Goal: Information Seeking & Learning: Learn about a topic

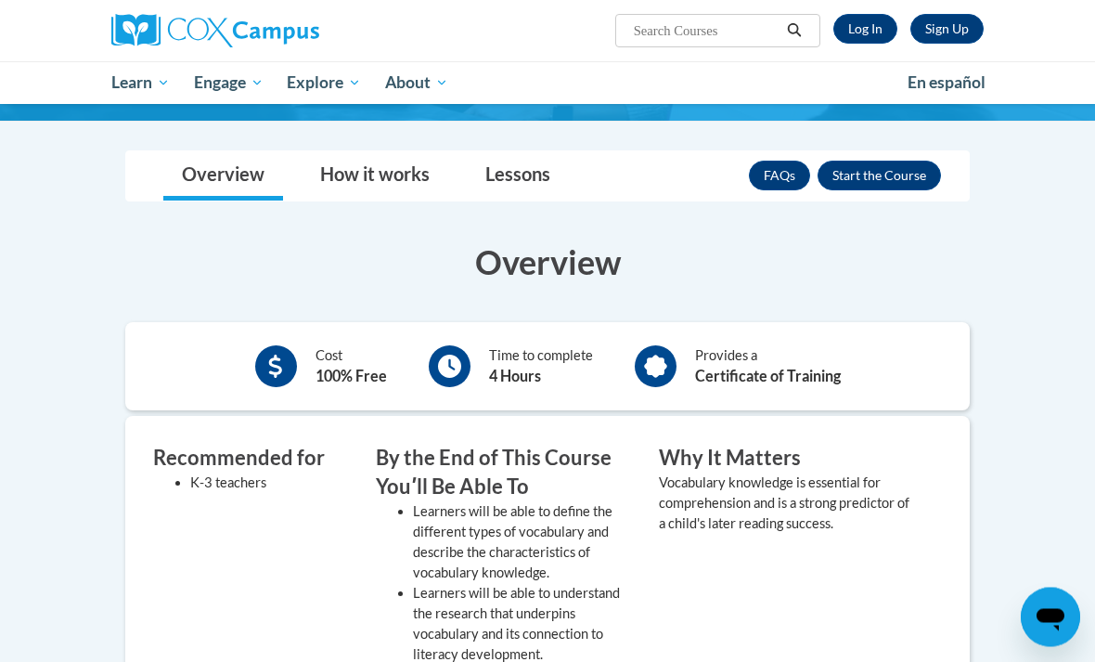
scroll to position [227, 0]
click at [892, 174] on button "Enroll" at bounding box center [879, 176] width 123 height 30
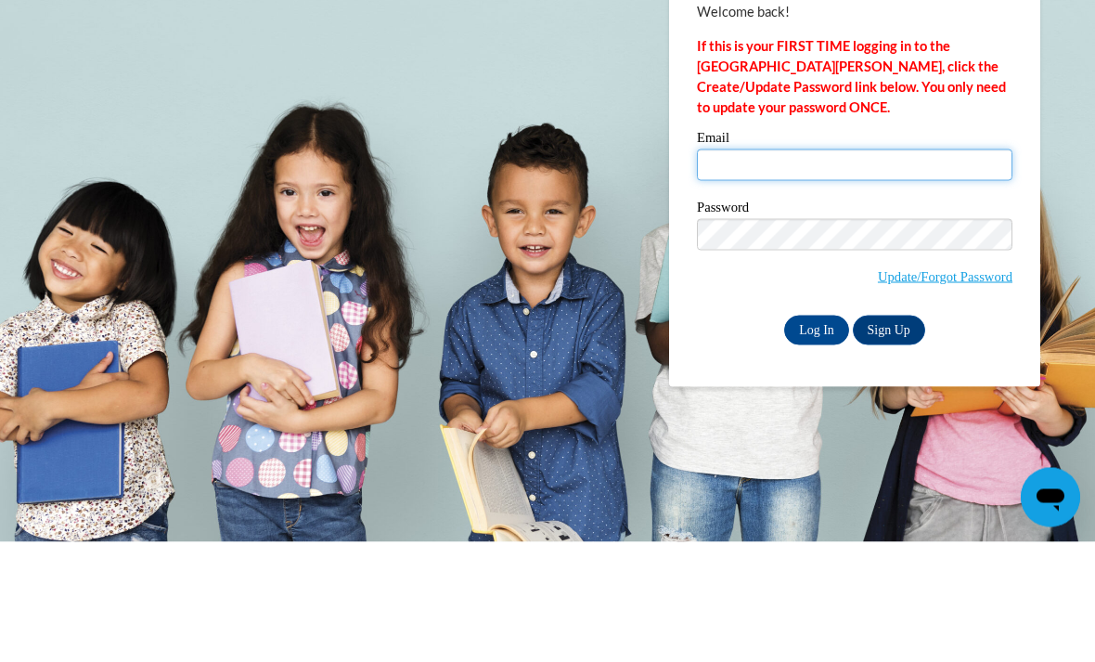
type input "rstewart62976@gmail.com"
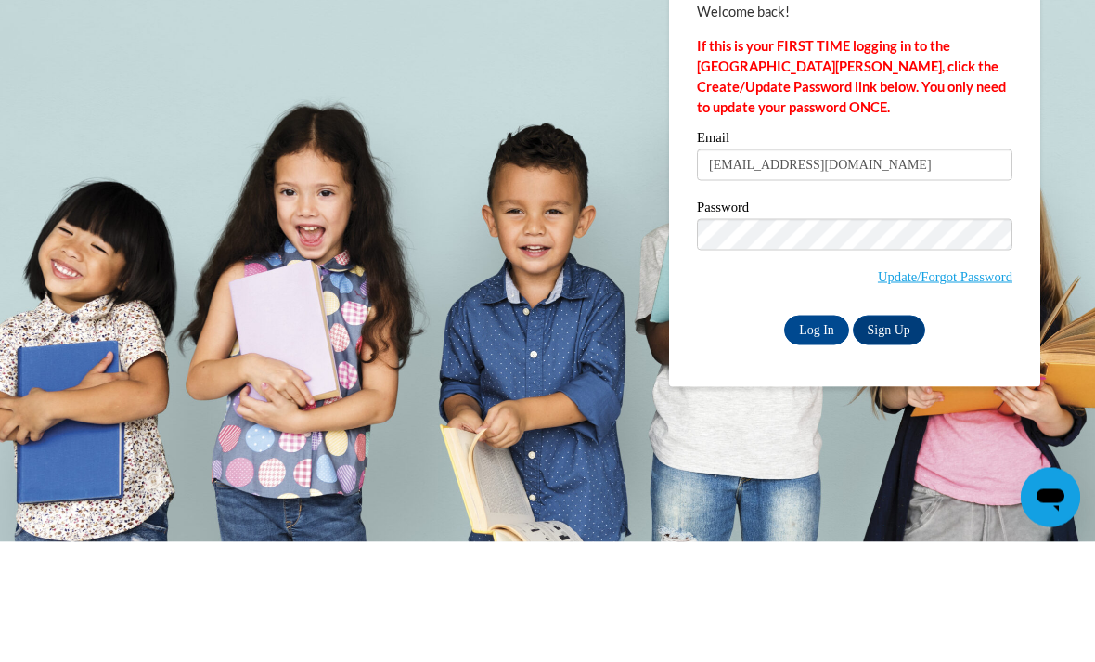
click at [817, 435] on input "Log In" at bounding box center [816, 450] width 65 height 30
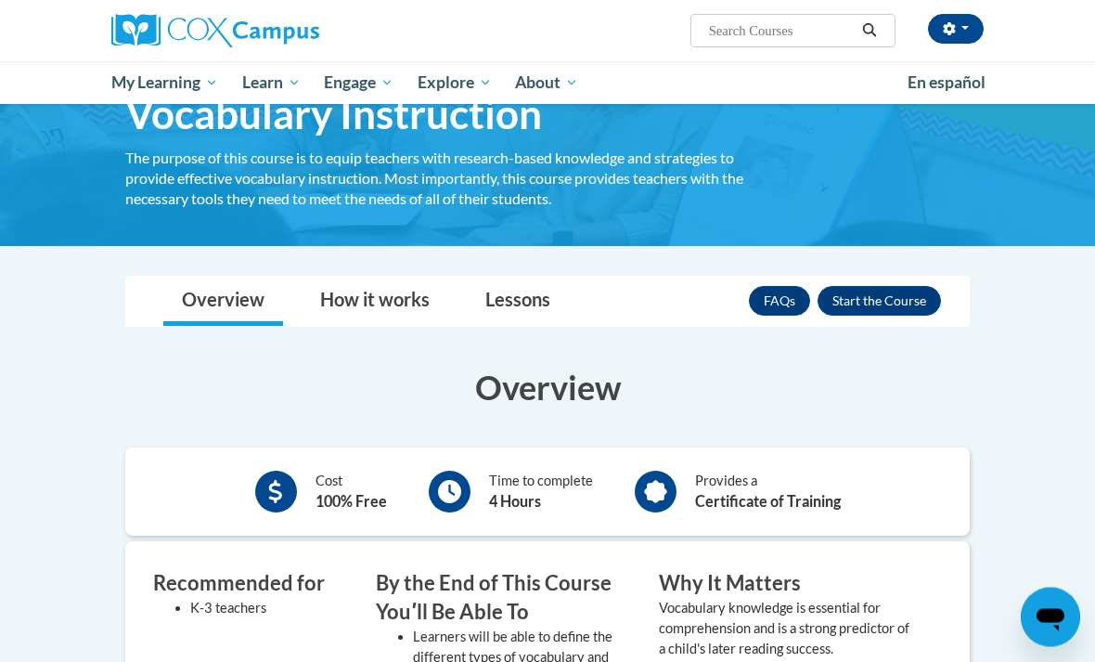
scroll to position [102, 0]
click at [502, 316] on link "Lessons" at bounding box center [518, 301] width 102 height 49
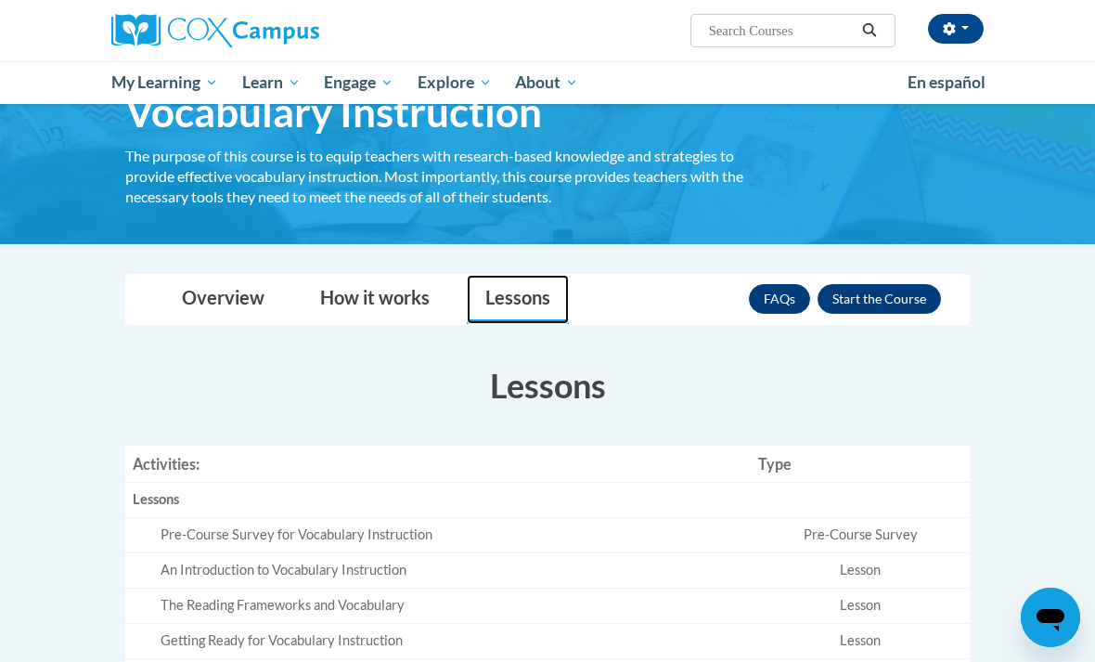
scroll to position [103, 0]
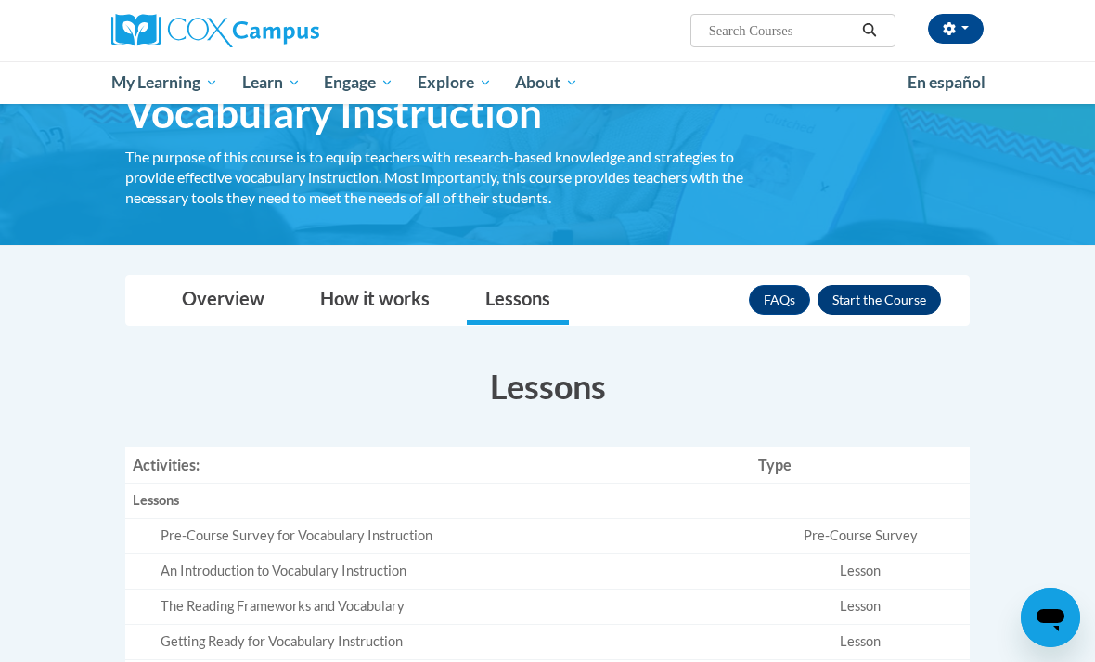
click at [892, 306] on button "Enroll" at bounding box center [879, 300] width 123 height 30
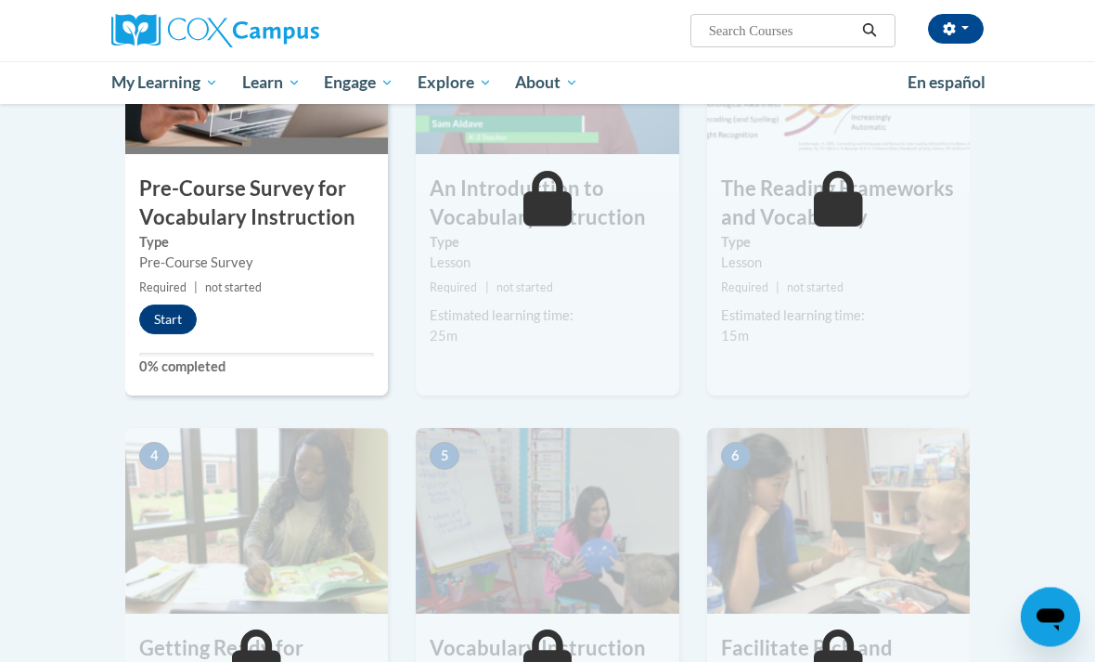
scroll to position [516, 0]
click at [165, 315] on button "Start" at bounding box center [168, 319] width 58 height 30
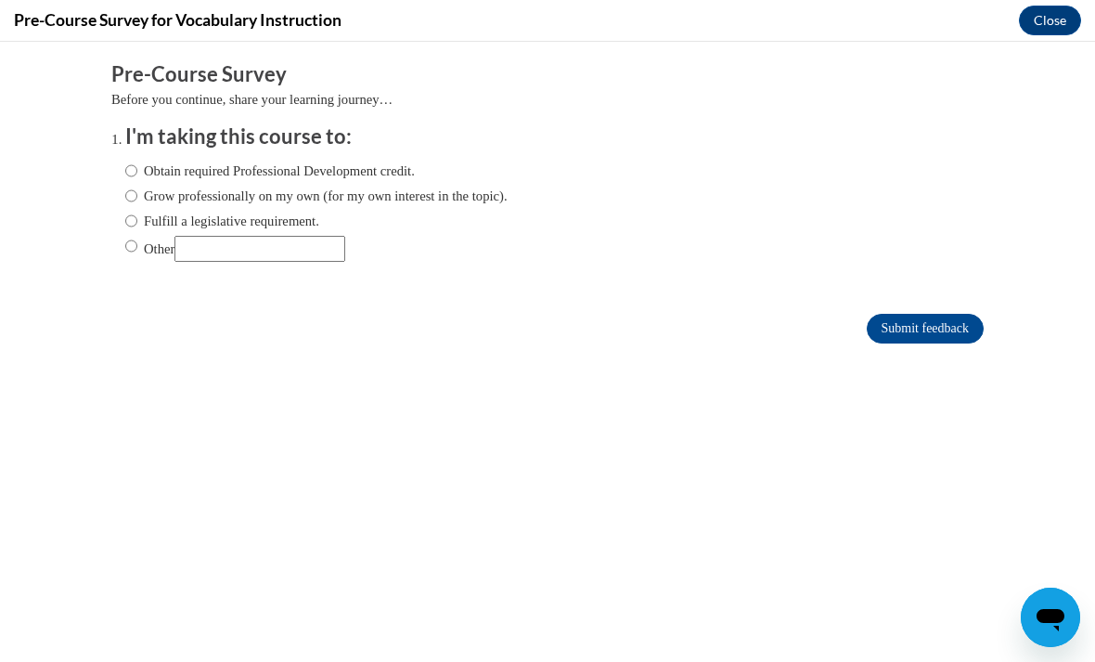
scroll to position [0, 0]
click at [149, 171] on label "Obtain required Professional Development credit." at bounding box center [270, 171] width 290 height 20
click at [137, 171] on input "Obtain required Professional Development credit." at bounding box center [131, 171] width 12 height 20
radio input "true"
click at [965, 331] on input "Submit feedback" at bounding box center [925, 329] width 117 height 30
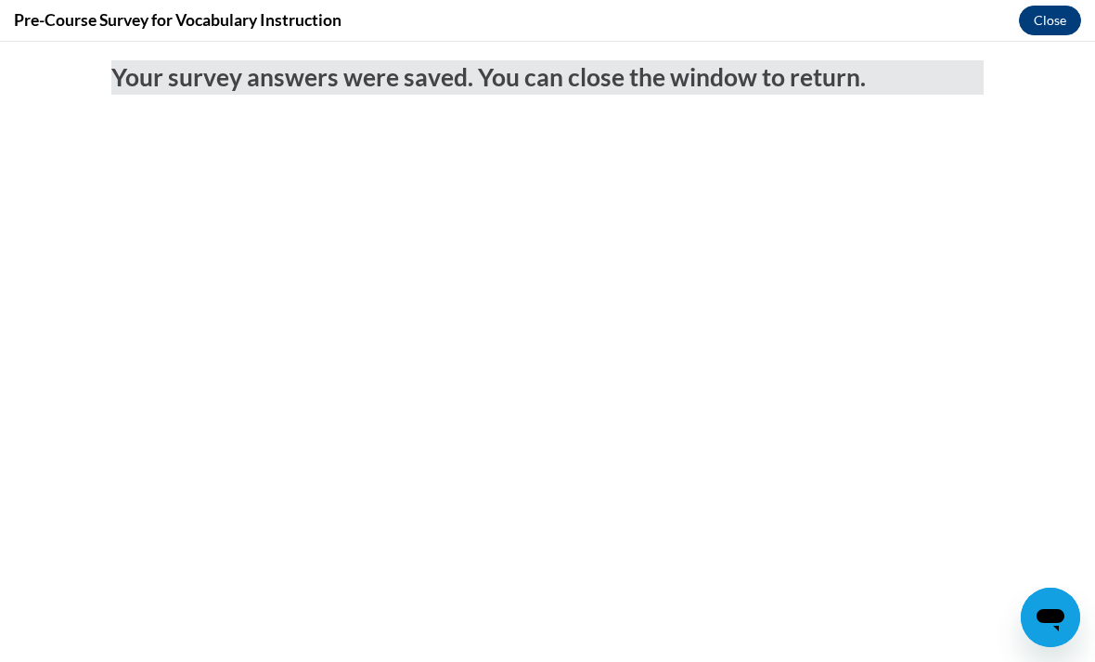
click at [1055, 34] on button "Close" at bounding box center [1050, 21] width 62 height 30
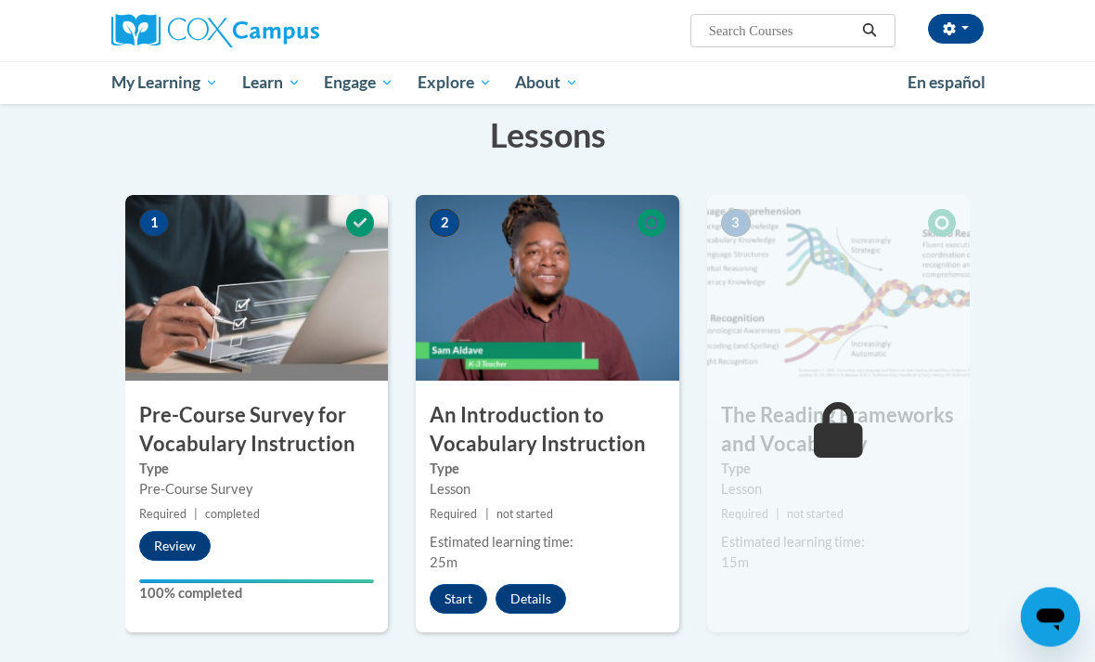
scroll to position [290, 0]
click at [439, 602] on button "Start" at bounding box center [459, 599] width 58 height 30
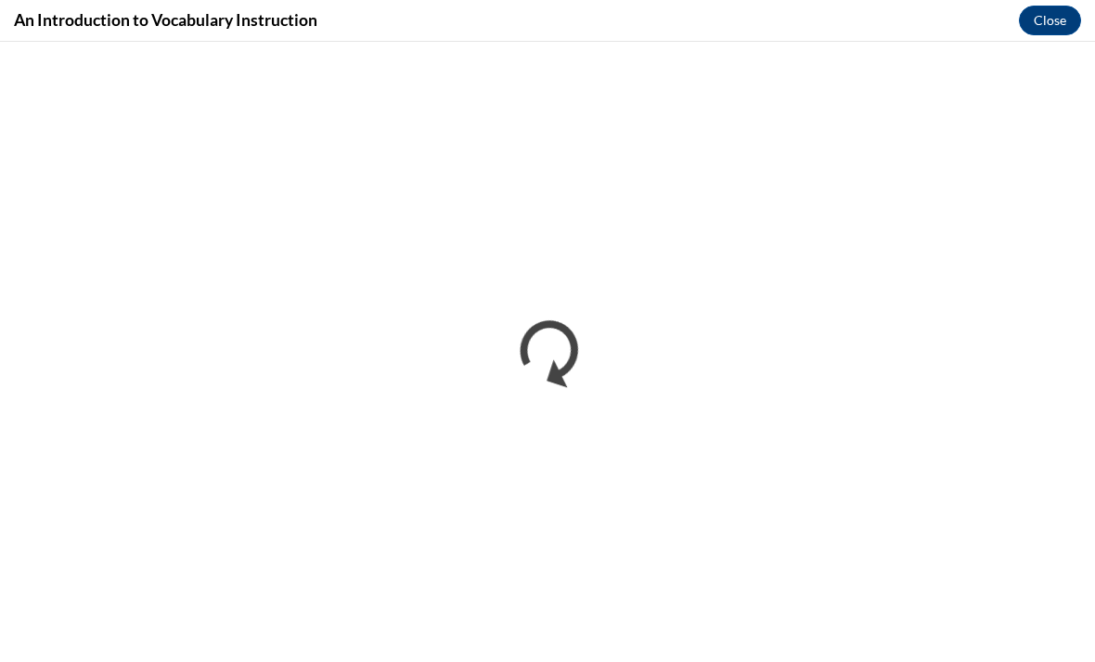
scroll to position [297, 0]
click at [830, 5] on div "An Introduction to Vocabulary Instruction Close" at bounding box center [547, 21] width 1095 height 42
click at [996, 3] on div "An Introduction to Vocabulary Instruction Close" at bounding box center [547, 21] width 1095 height 42
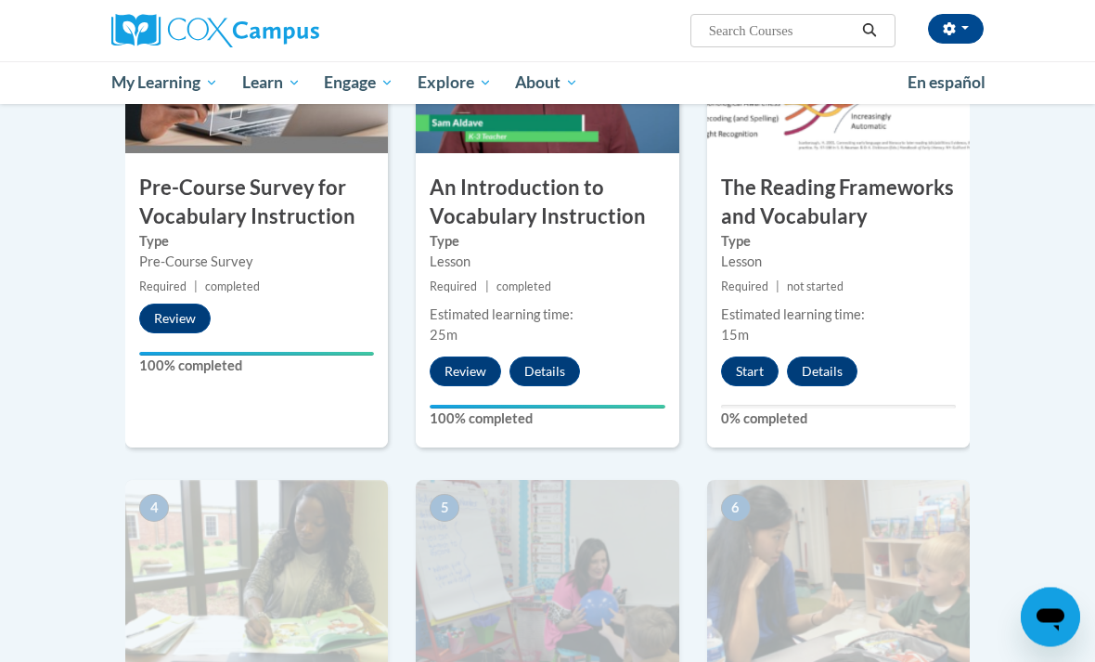
scroll to position [512, 0]
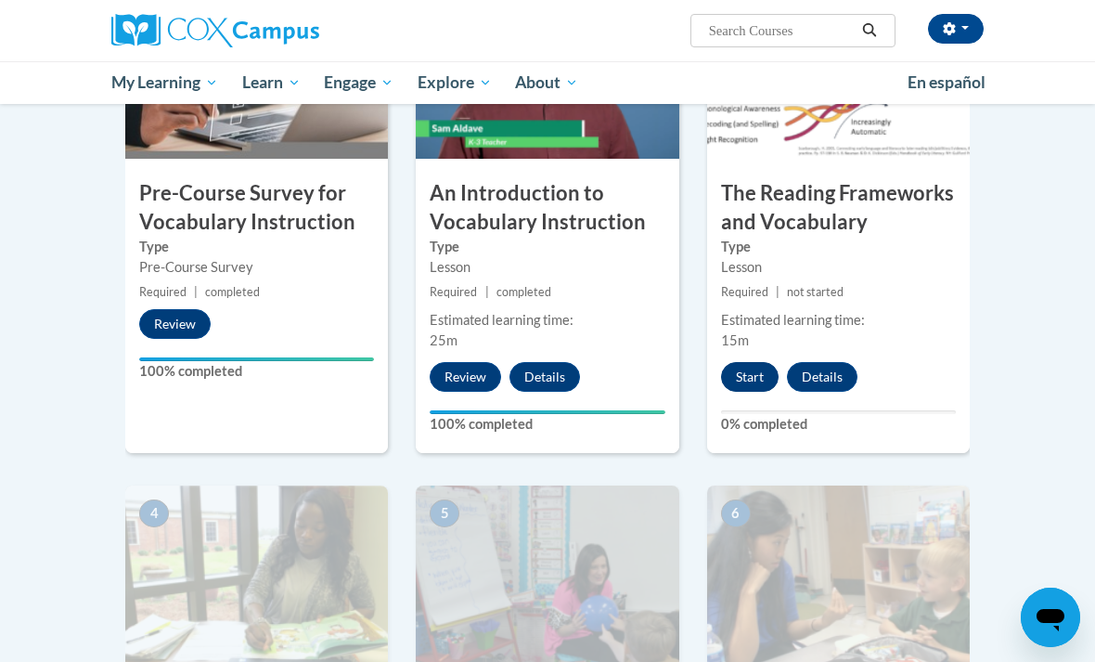
click at [758, 374] on button "Start" at bounding box center [750, 377] width 58 height 30
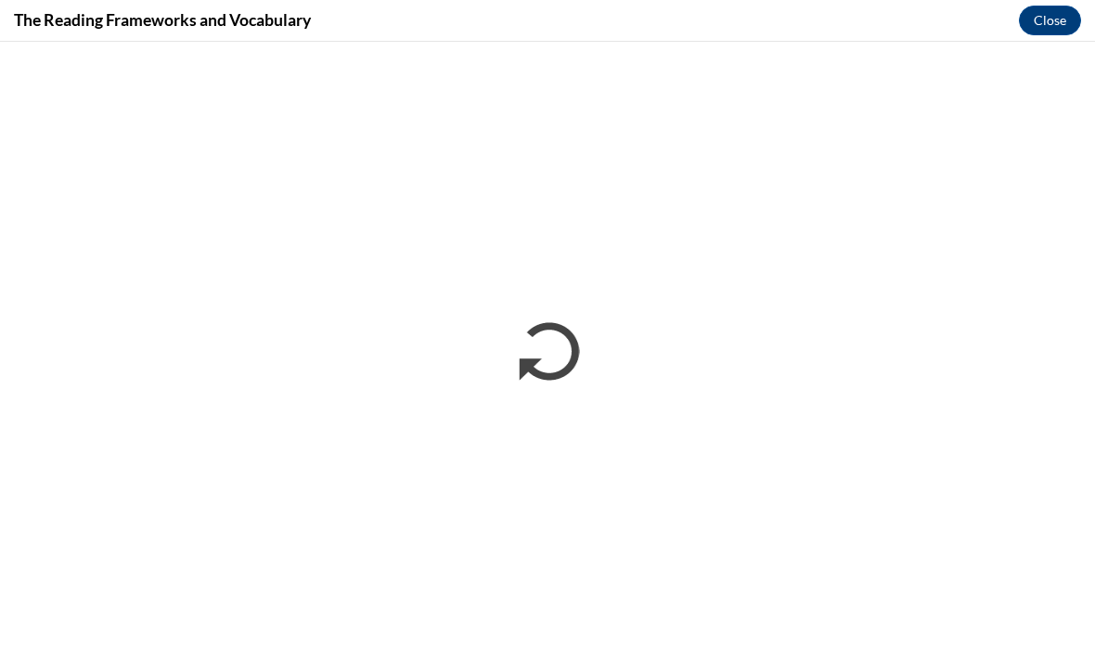
scroll to position [0, 0]
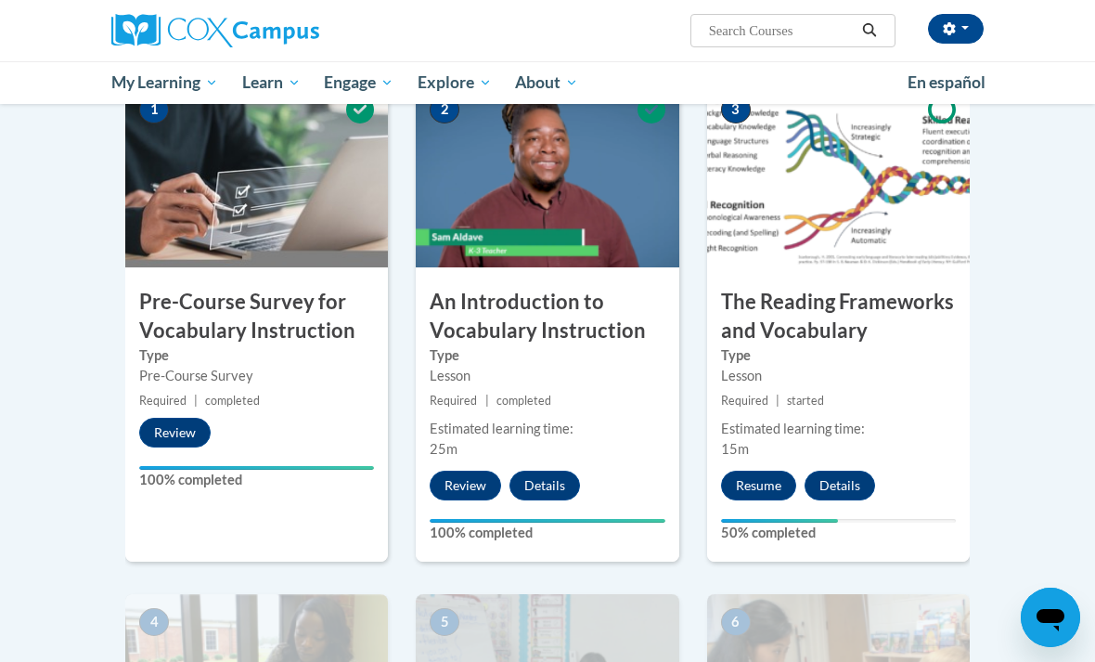
scroll to position [405, 0]
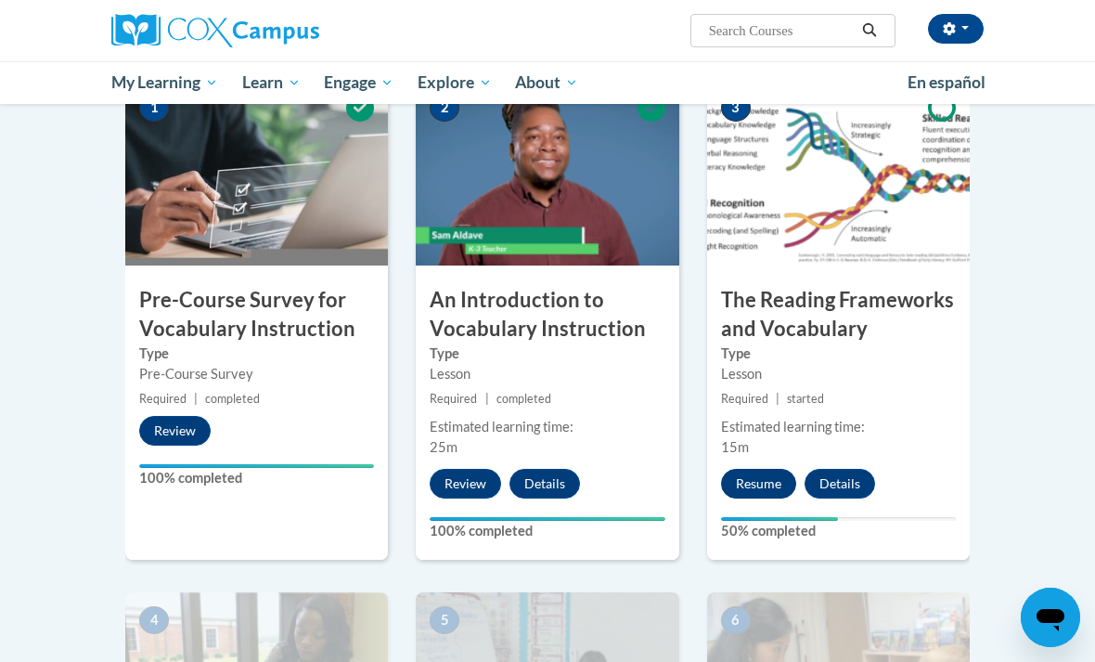
click at [766, 483] on button "Resume" at bounding box center [758, 484] width 75 height 30
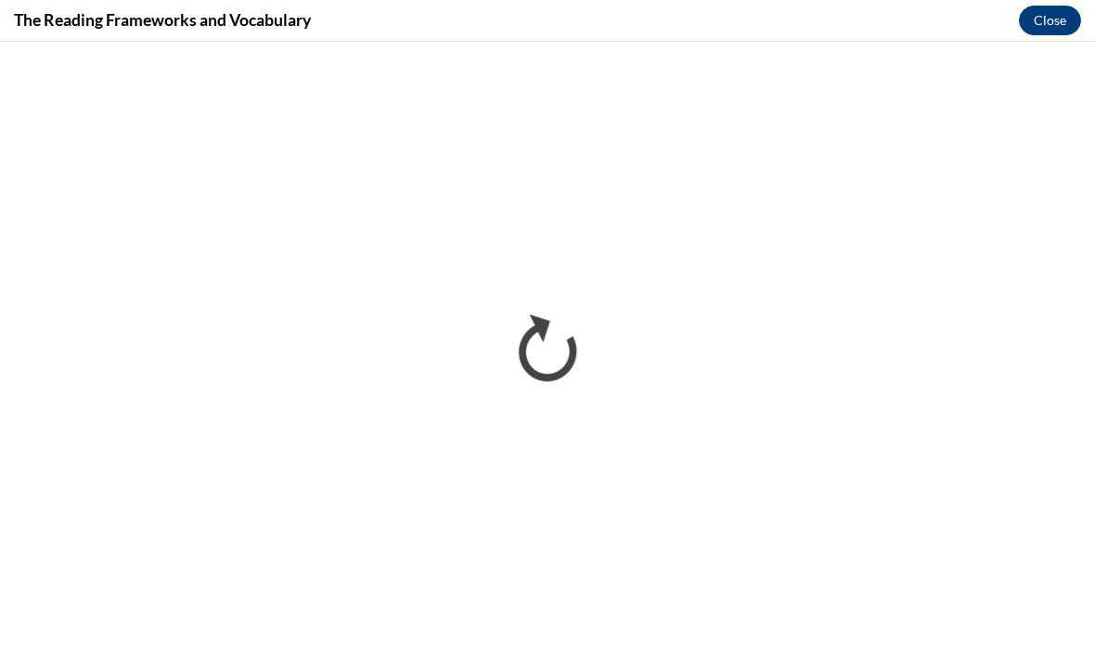
scroll to position [0, 0]
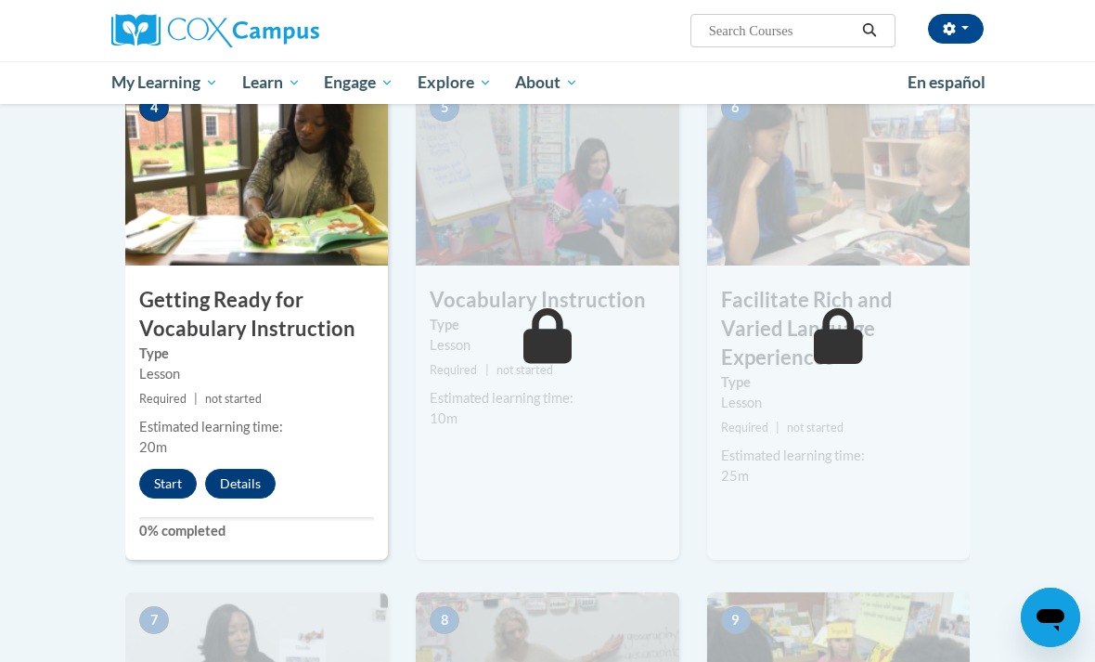
scroll to position [874, 0]
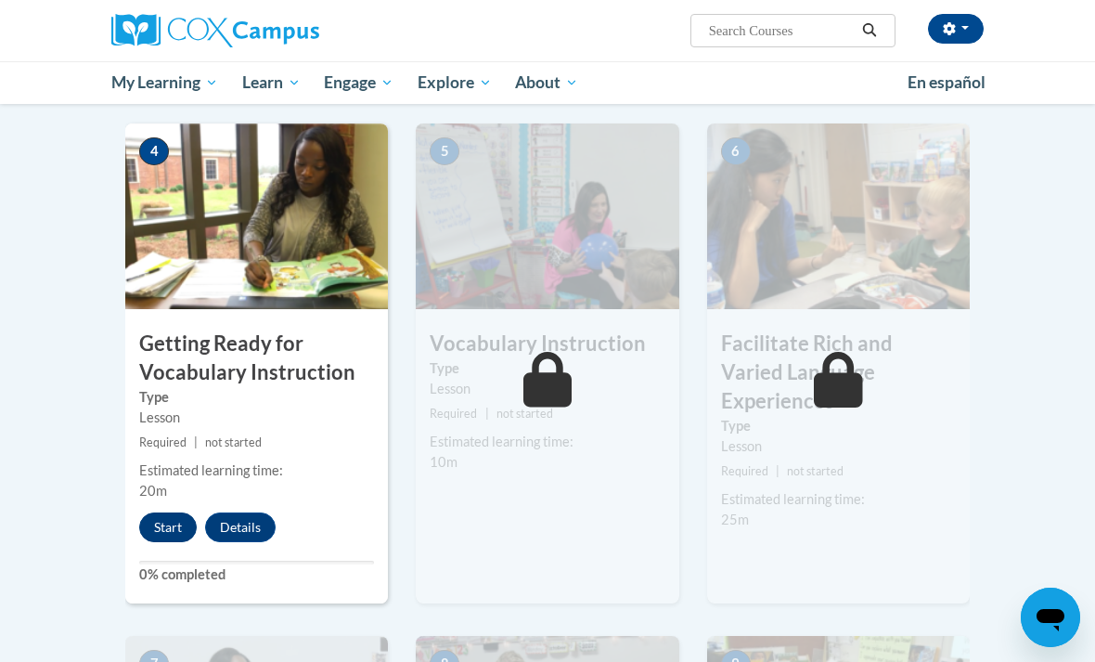
click at [164, 528] on button "Start" at bounding box center [168, 527] width 58 height 30
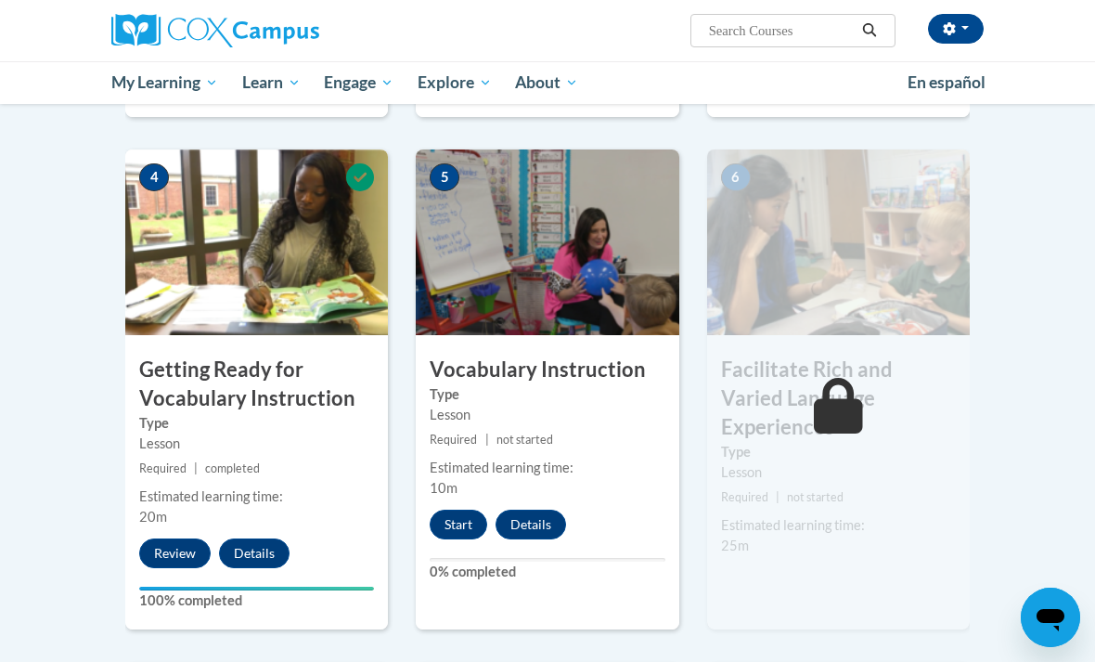
scroll to position [847, 0]
